Goal: Task Accomplishment & Management: Use online tool/utility

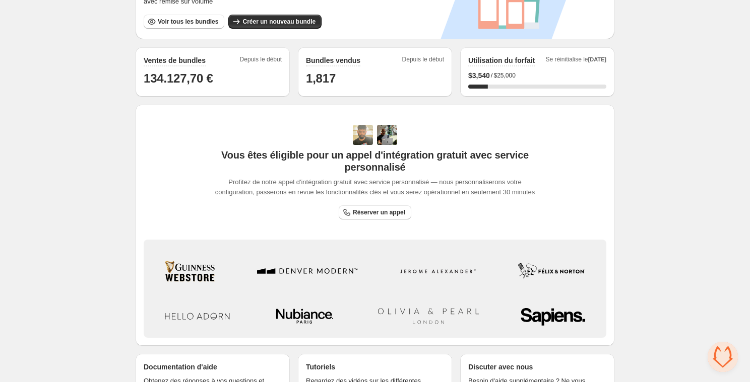
scroll to position [225, 0]
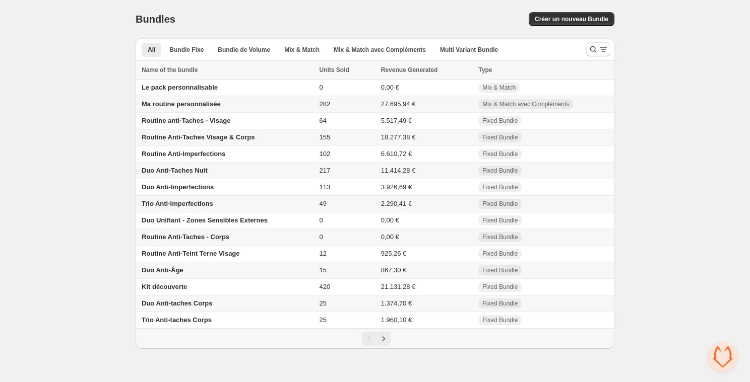
click at [208, 104] on span "Ma routine personnalisée" at bounding box center [181, 104] width 79 height 8
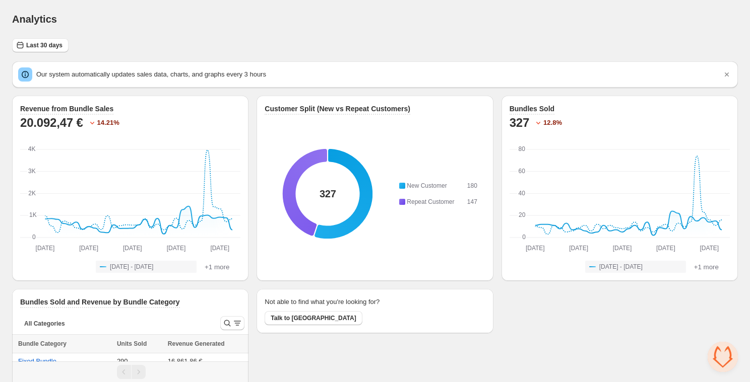
scroll to position [32, 0]
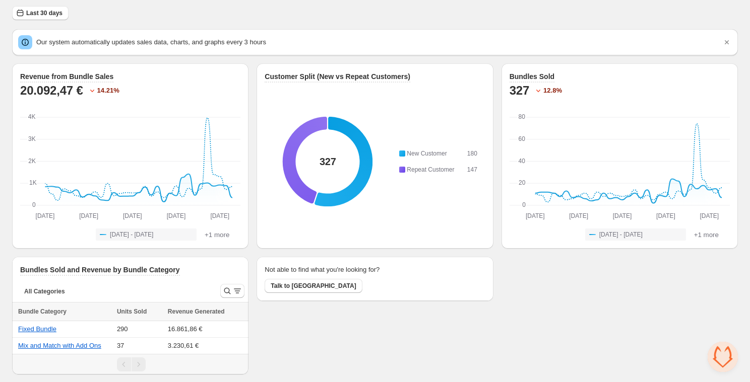
click at [473, 323] on div "Not able to find what you're looking for? Talk to us" at bounding box center [374, 316] width 236 height 118
click at [557, 305] on div "Revenue from [GEOGRAPHIC_DATA] Sales 20.092,47 € 14.21 % [DATE] [DATE] [DATE] […" at bounding box center [374, 218] width 725 height 311
click at [591, 291] on div "Revenue from [GEOGRAPHIC_DATA] Sales 20.092,47 € 14.21 % [DATE] [DATE] [DATE] […" at bounding box center [374, 218] width 725 height 311
